Goal: Information Seeking & Learning: Learn about a topic

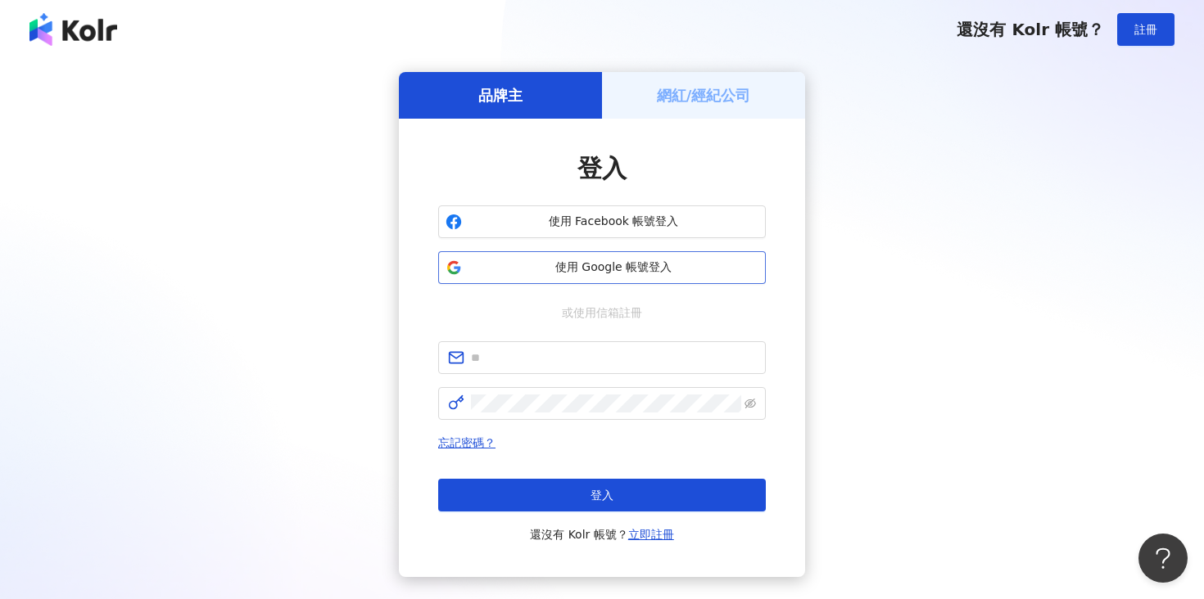
click at [486, 266] on span "使用 Google 帳號登入" at bounding box center [613, 268] width 290 height 16
click at [588, 267] on span "使用 Google 帳號登入" at bounding box center [613, 268] width 290 height 16
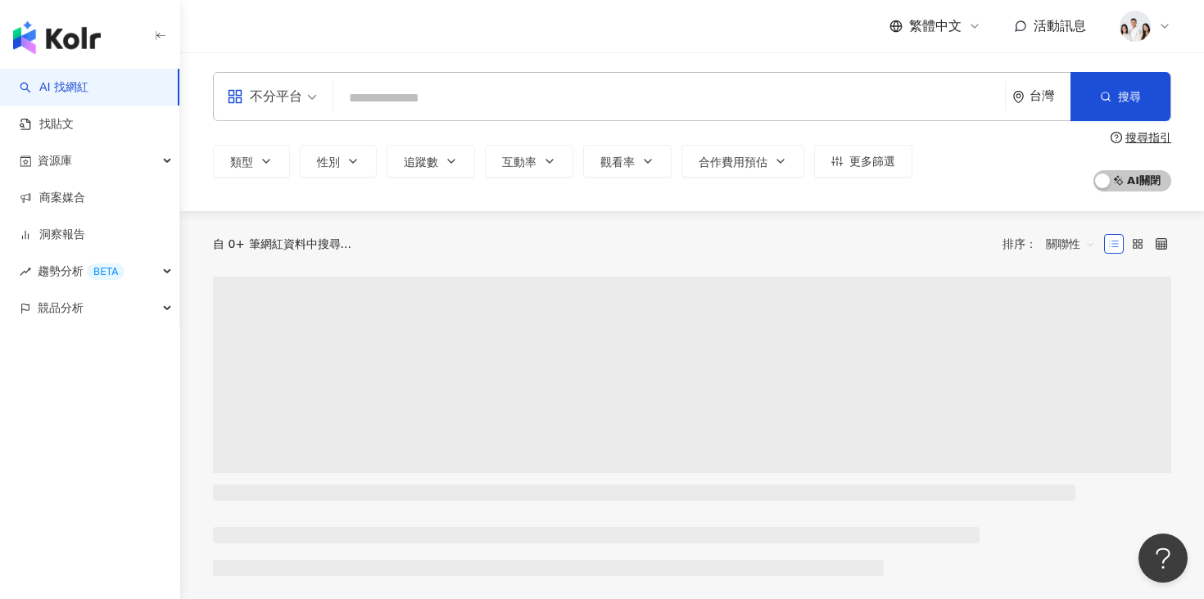
click at [480, 94] on input "search" at bounding box center [669, 98] width 658 height 31
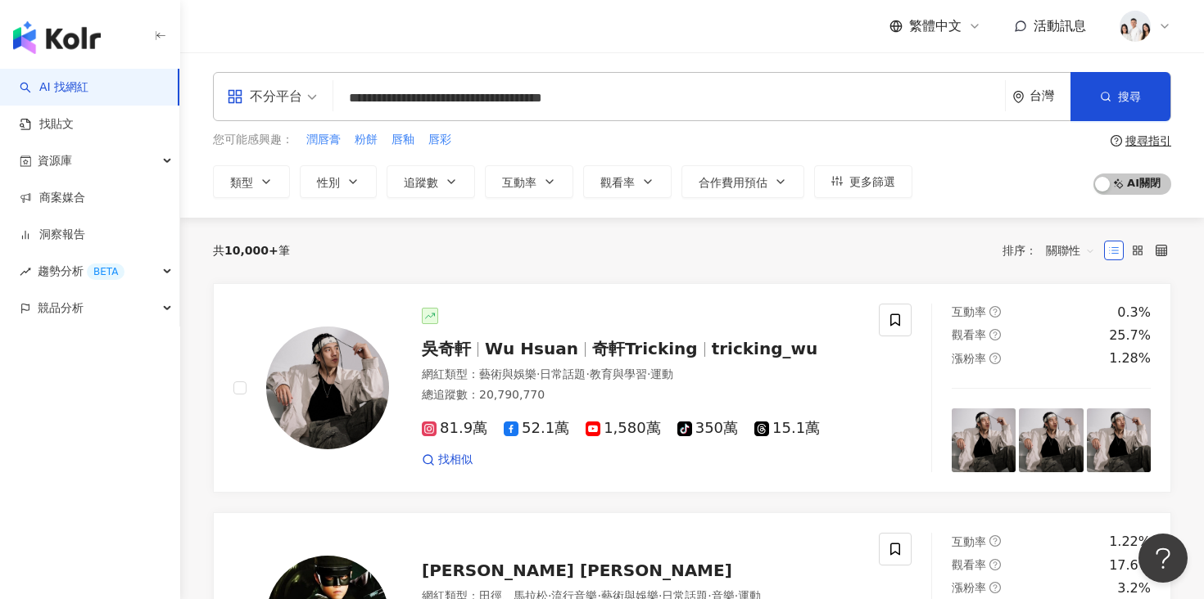
click at [646, 112] on input "**********" at bounding box center [669, 98] width 658 height 31
click at [632, 99] on input "**********" at bounding box center [669, 98] width 658 height 31
type input "**********"
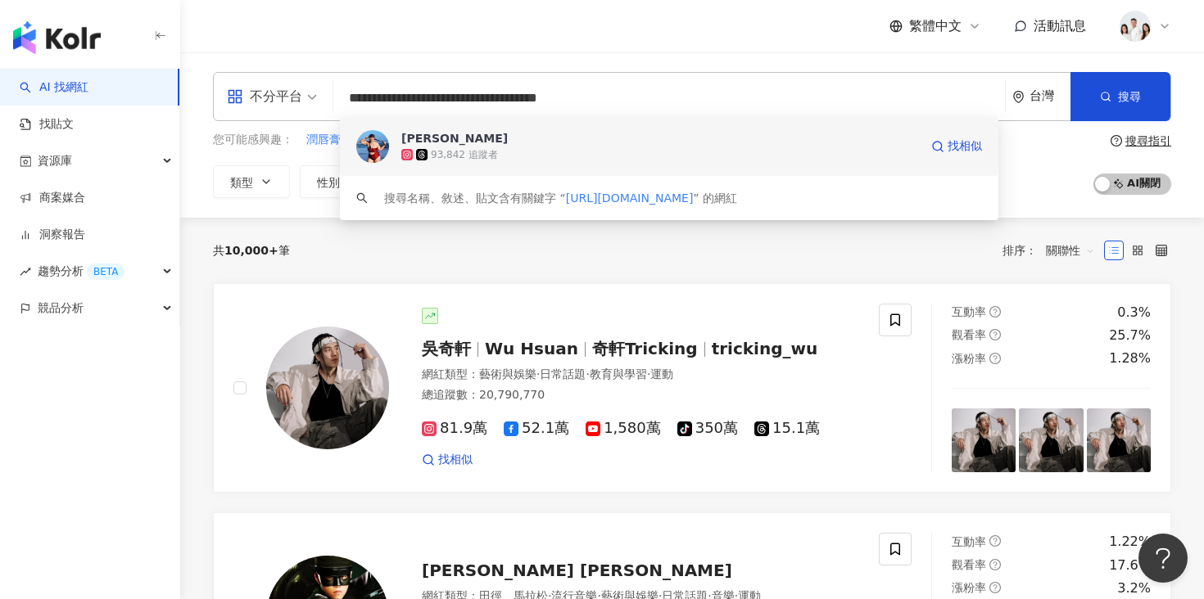
click at [608, 135] on span "[PERSON_NAME]" at bounding box center [660, 138] width 518 height 16
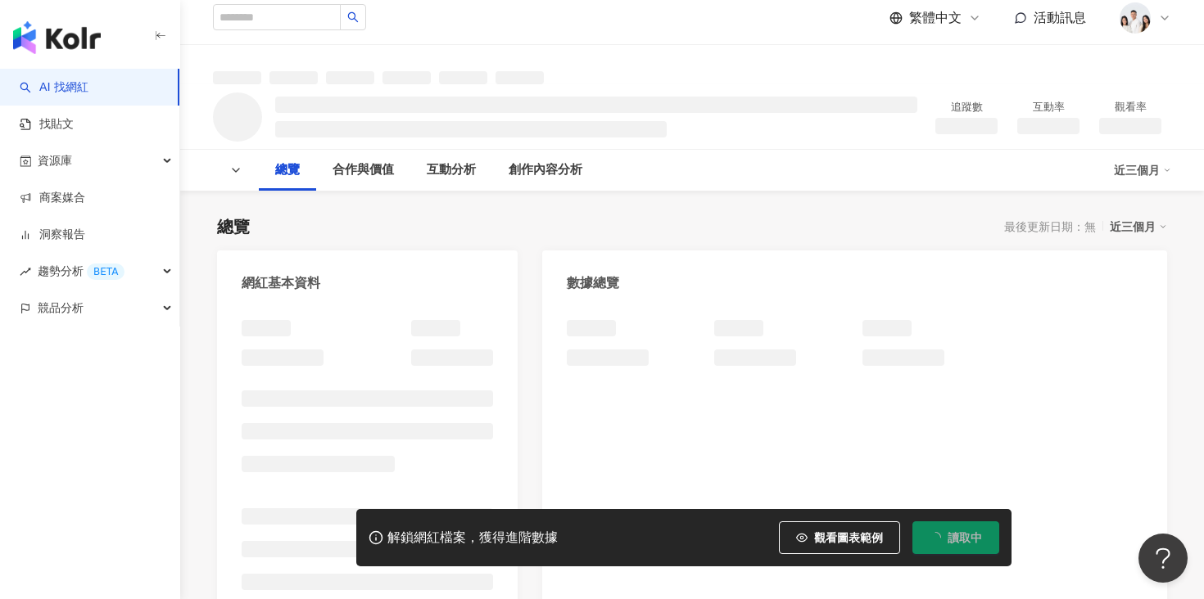
scroll to position [10, 0]
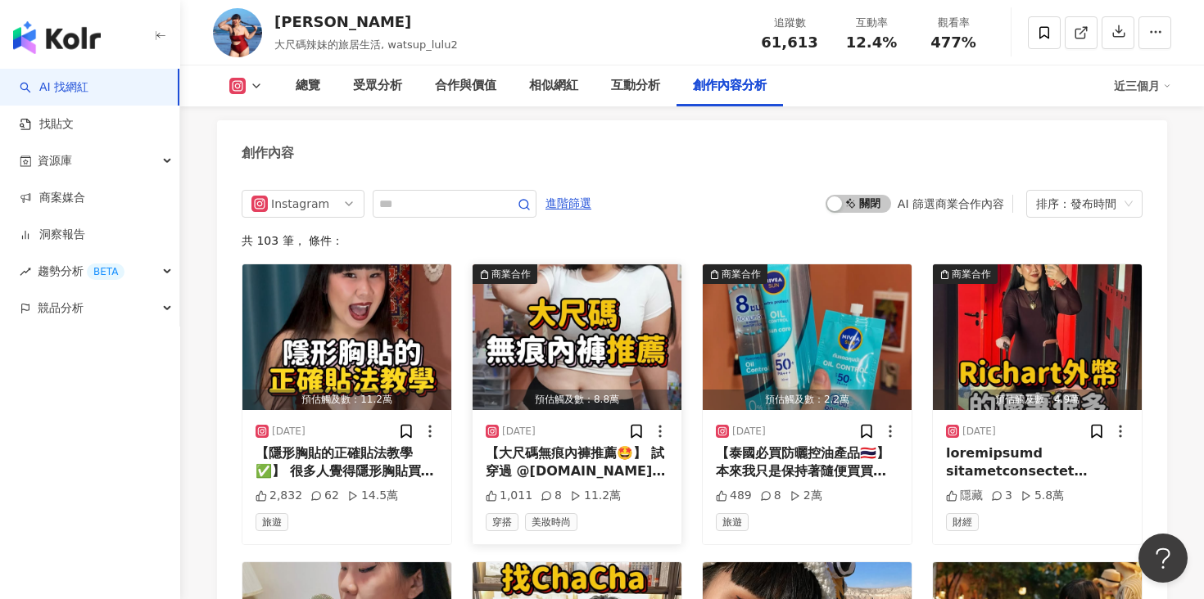
scroll to position [4551, 0]
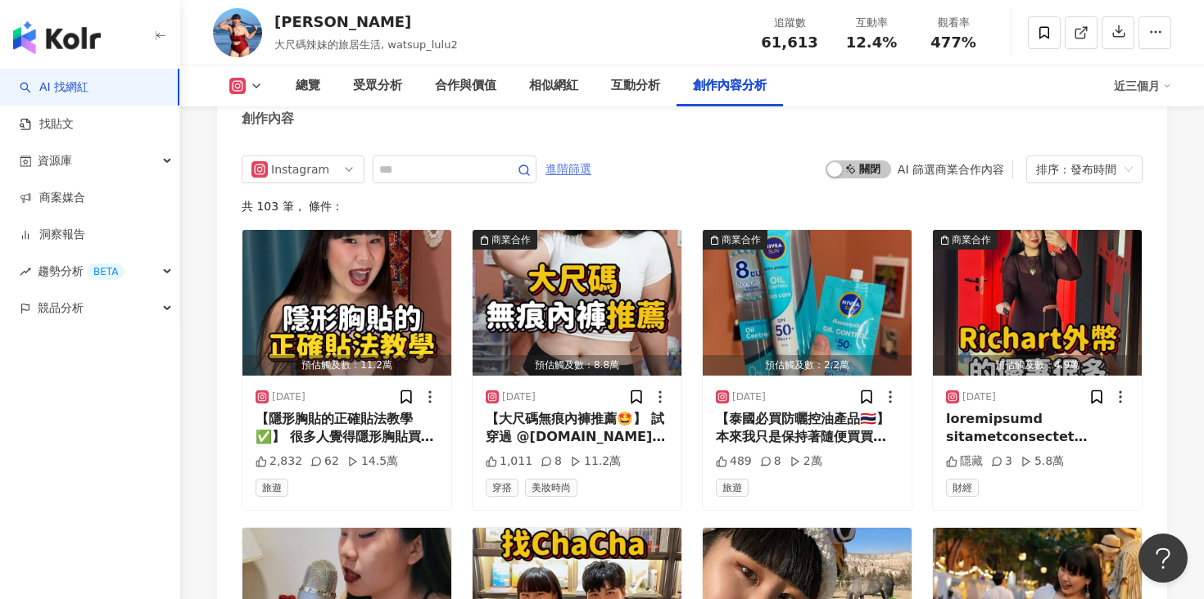
click at [569, 167] on span "進階篩選" at bounding box center [568, 169] width 46 height 26
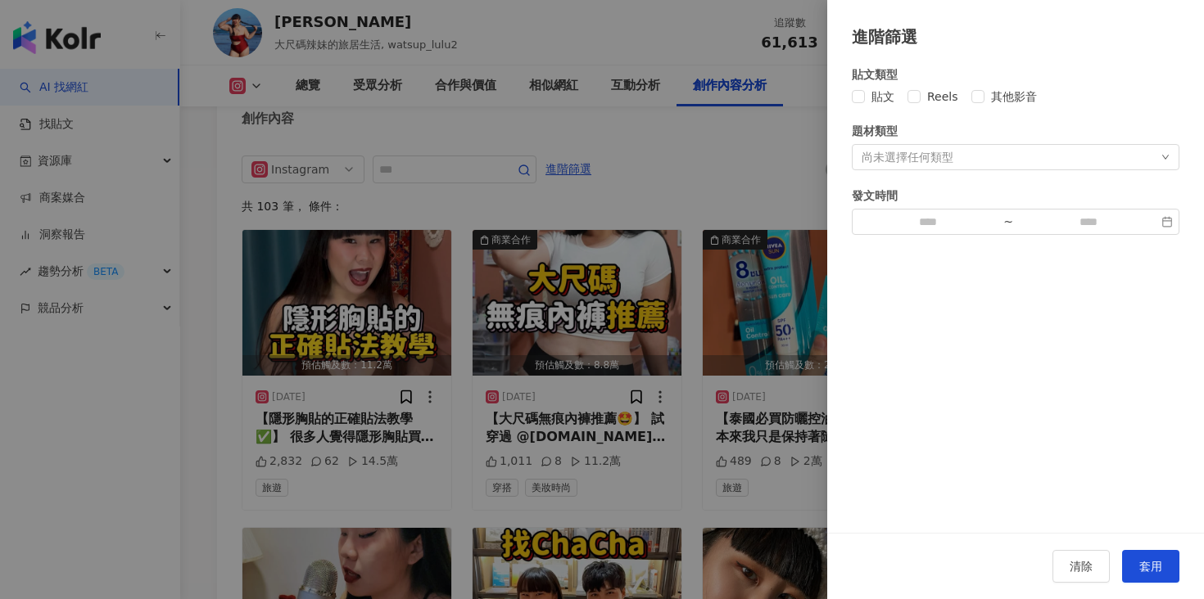
click at [968, 155] on div "尚未選擇任何類型" at bounding box center [1016, 157] width 328 height 26
click at [1166, 572] on button "套用" at bounding box center [1150, 566] width 57 height 33
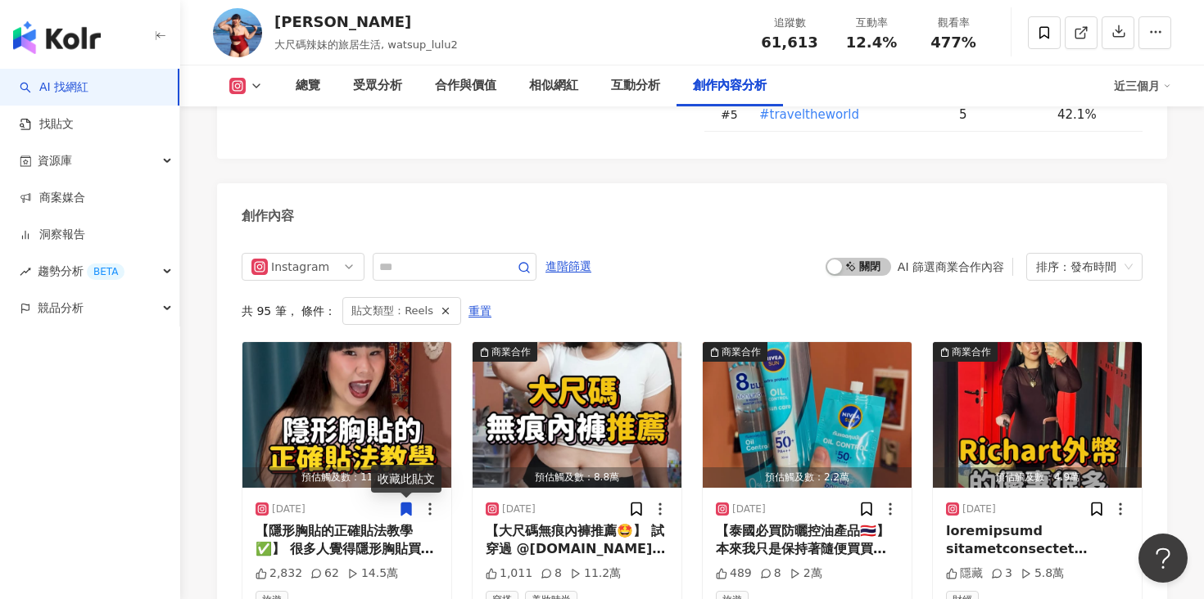
scroll to position [4492, 0]
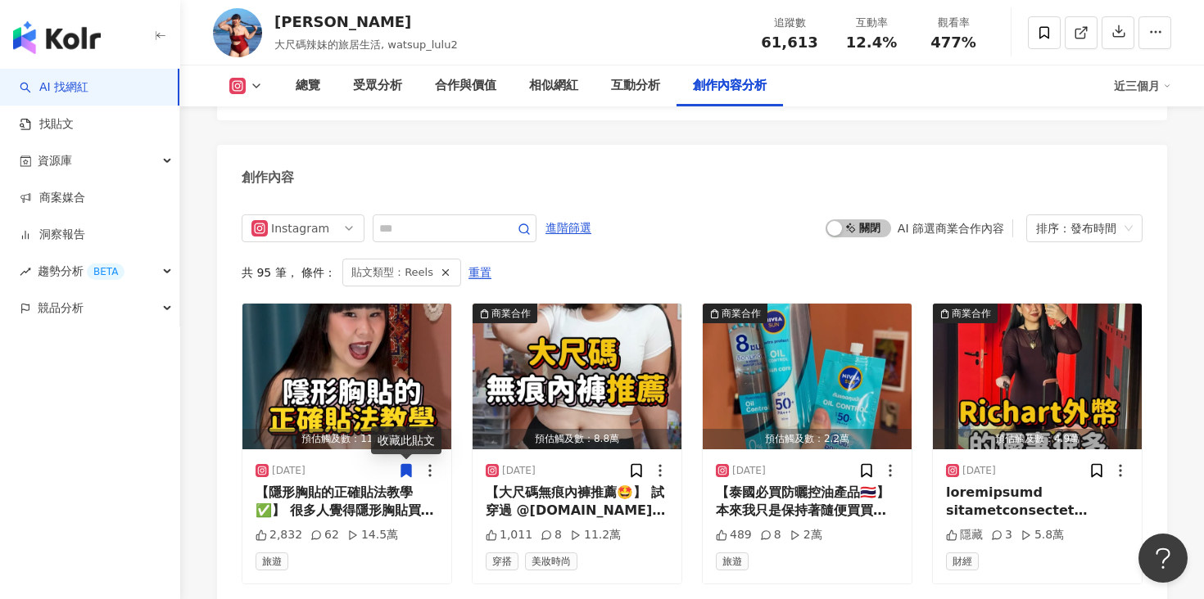
click at [575, 235] on span "進階篩選" at bounding box center [568, 228] width 46 height 26
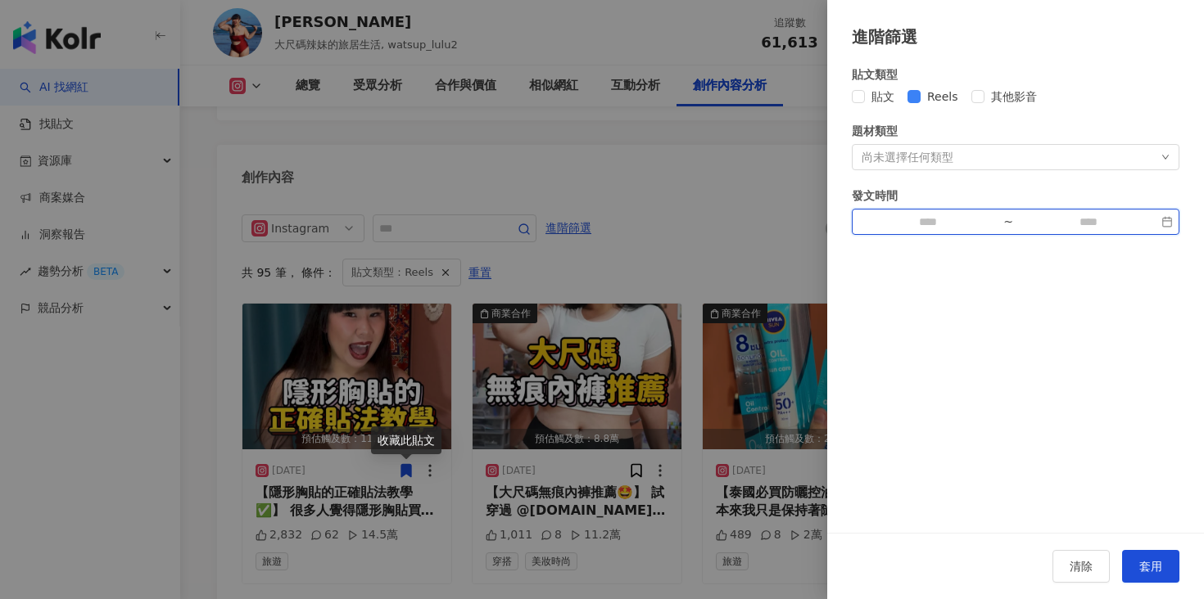
click at [956, 227] on input at bounding box center [927, 222] width 138 height 18
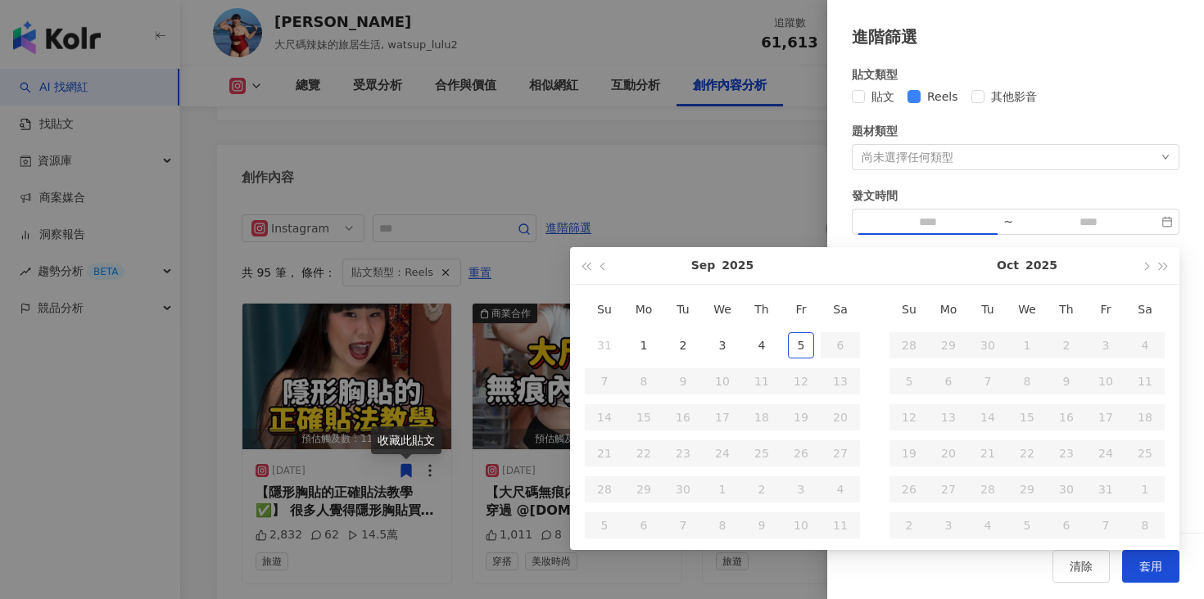
click at [707, 222] on div at bounding box center [602, 299] width 1204 height 599
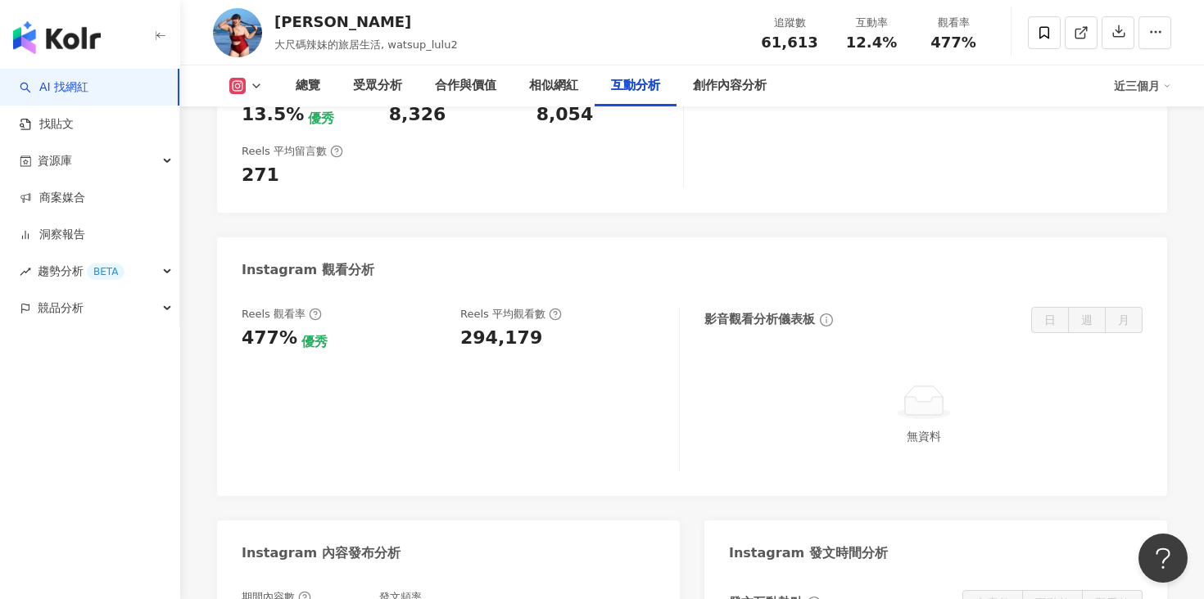
scroll to position [3410, 0]
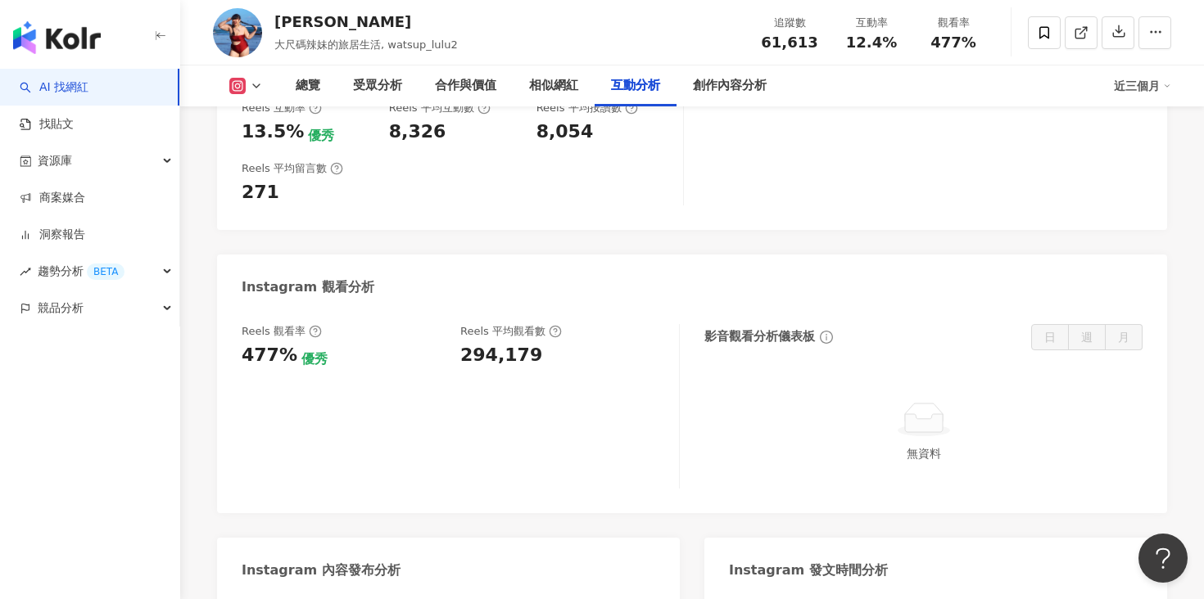
click at [1084, 341] on span "週" at bounding box center [1086, 337] width 11 height 13
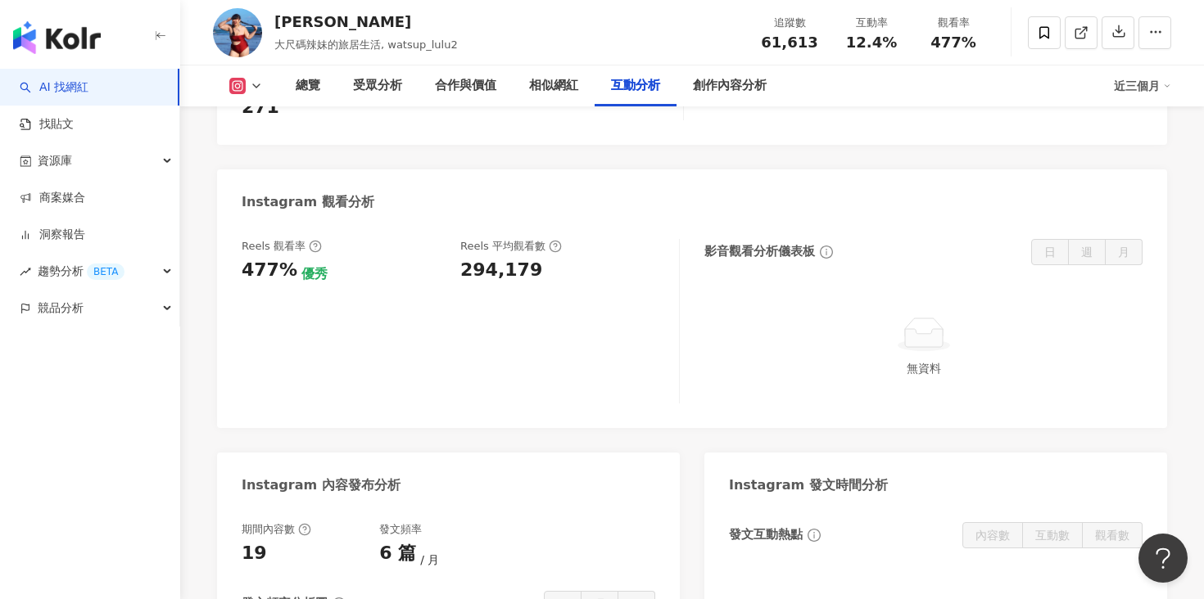
scroll to position [3511, 0]
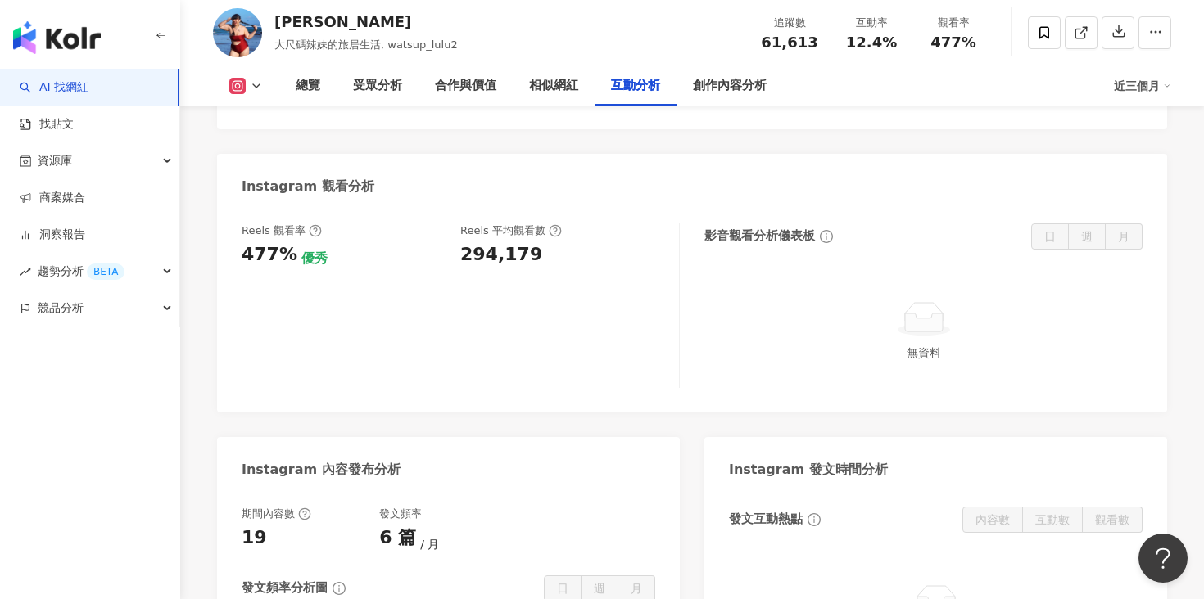
click at [554, 228] on icon at bounding box center [555, 230] width 13 height 13
click at [529, 323] on div "Reels 觀看率 477% 優秀 [PERSON_NAME] 平均觀看數 294,179" at bounding box center [461, 306] width 438 height 165
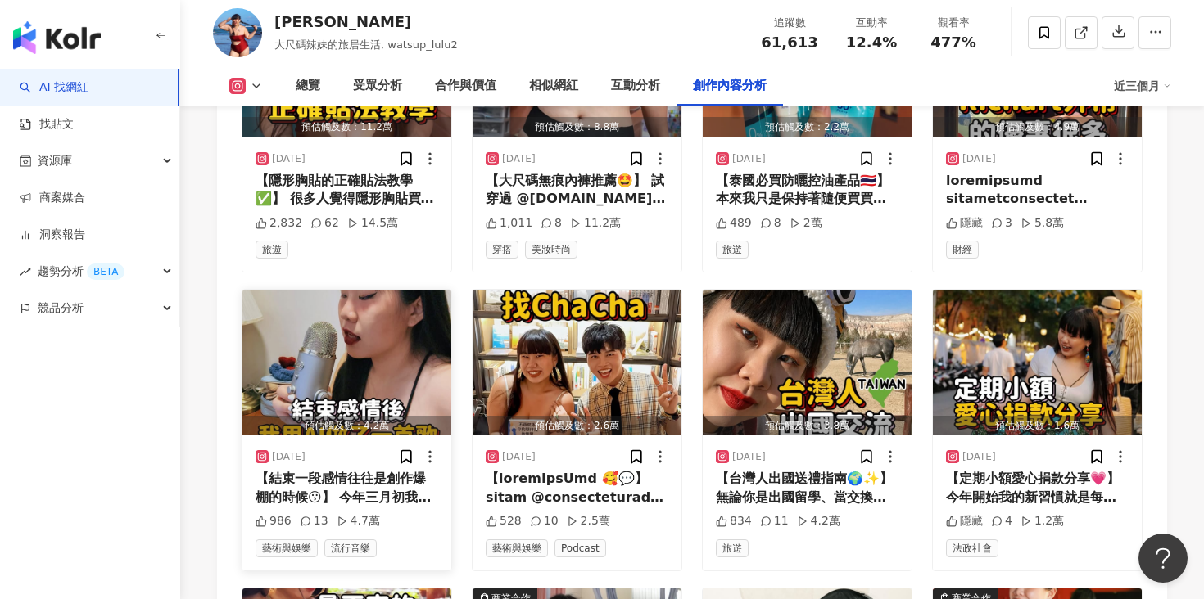
scroll to position [4801, 0]
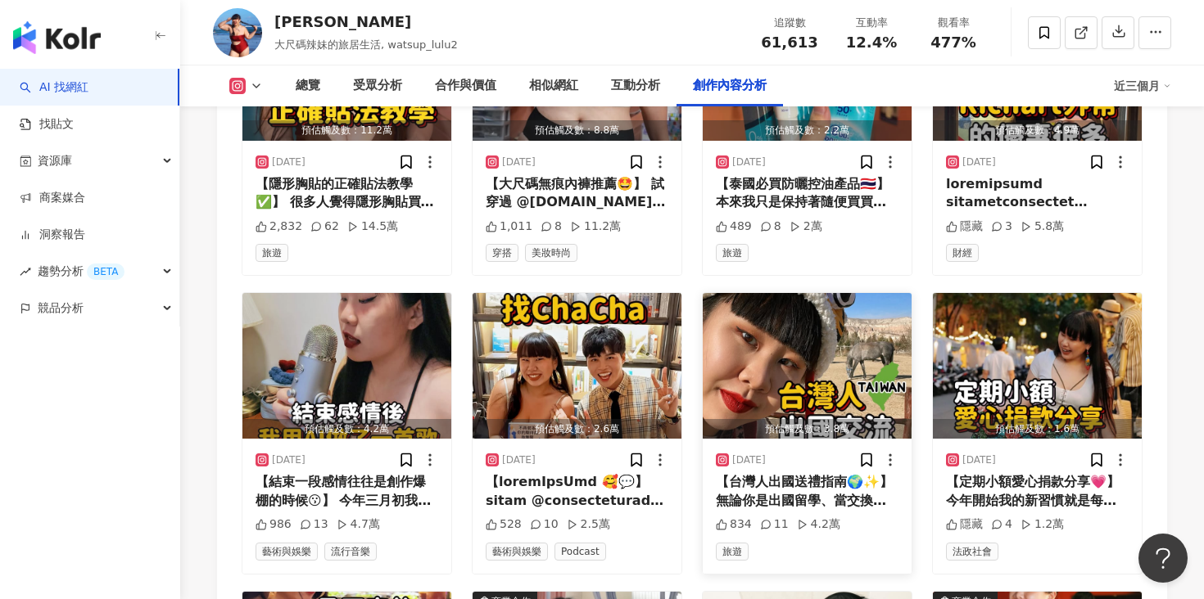
click at [839, 356] on img "button" at bounding box center [807, 366] width 209 height 146
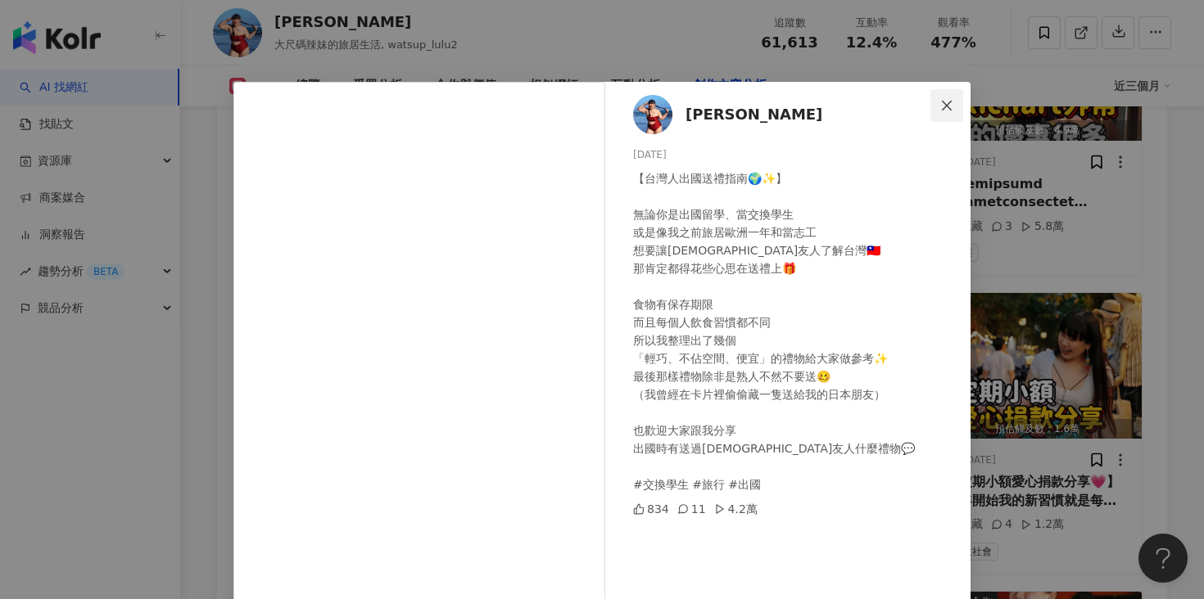
click at [943, 108] on icon "close" at bounding box center [947, 105] width 10 height 10
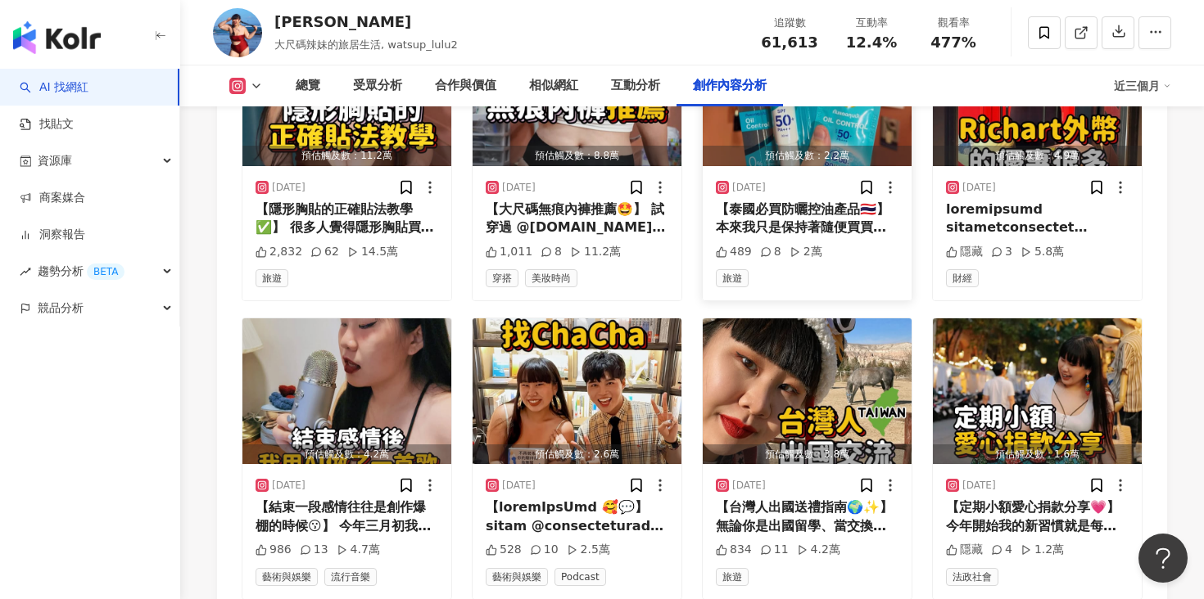
scroll to position [4595, 0]
